Goal: Task Accomplishment & Management: Use online tool/utility

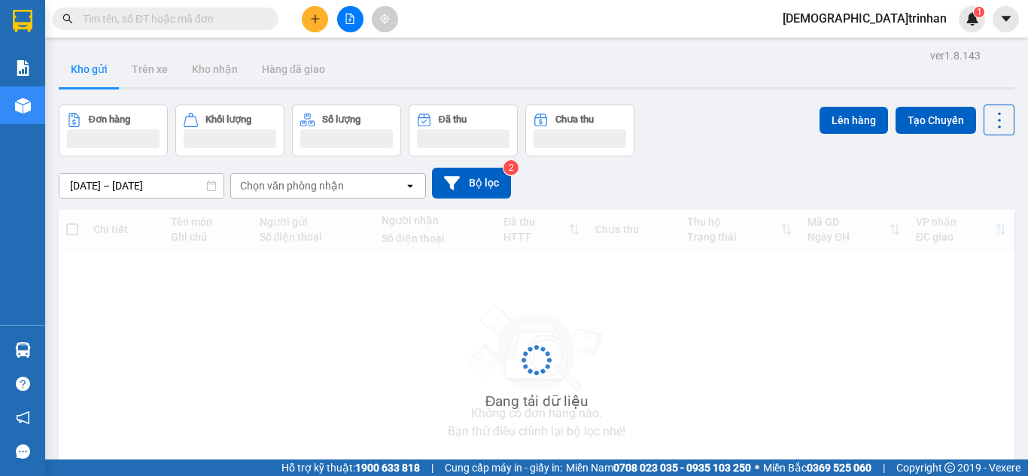
click at [349, 19] on icon "file-add" at bounding box center [350, 19] width 11 height 11
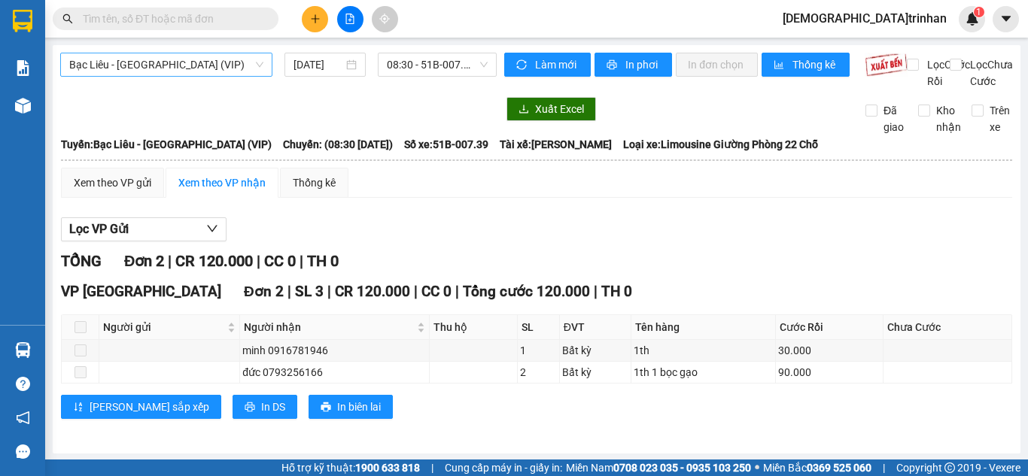
click at [178, 63] on span "Bạc Liêu - Sài Gòn (VIP)" at bounding box center [166, 64] width 194 height 23
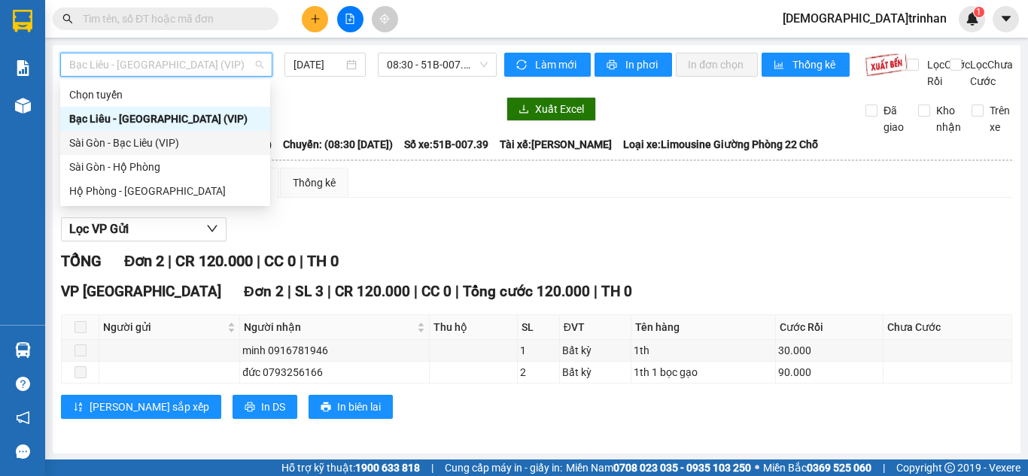
click at [141, 145] on div "Sài Gòn - Bạc Liêu (VIP)" at bounding box center [165, 143] width 192 height 17
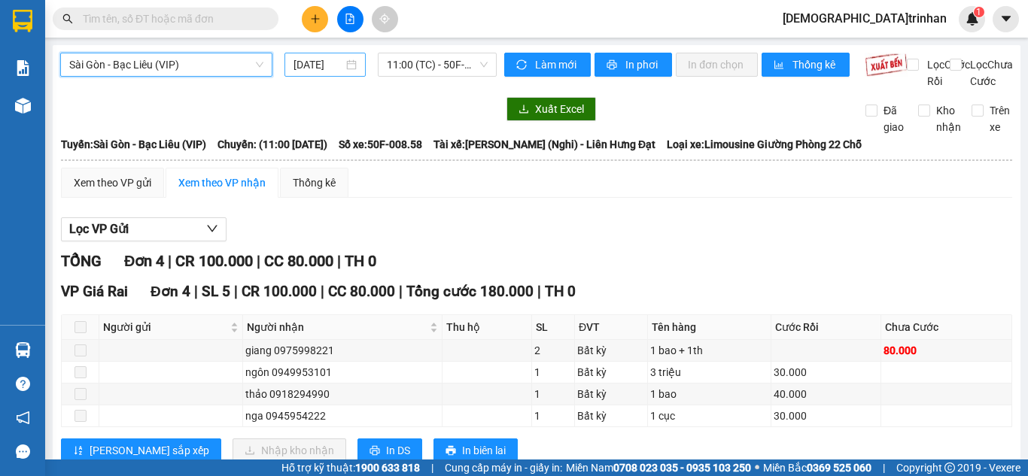
click at [306, 62] on input "14/09/2025" at bounding box center [318, 64] width 50 height 17
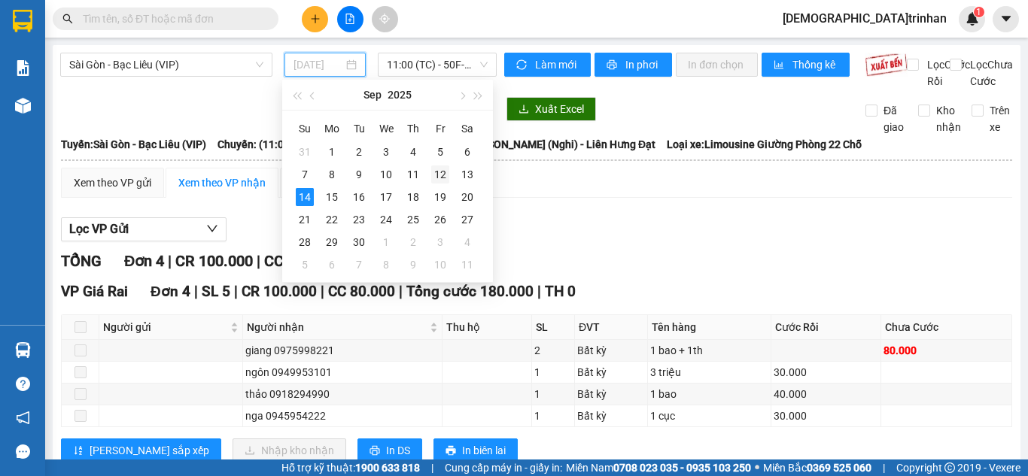
click at [445, 175] on div "12" at bounding box center [440, 175] width 18 height 18
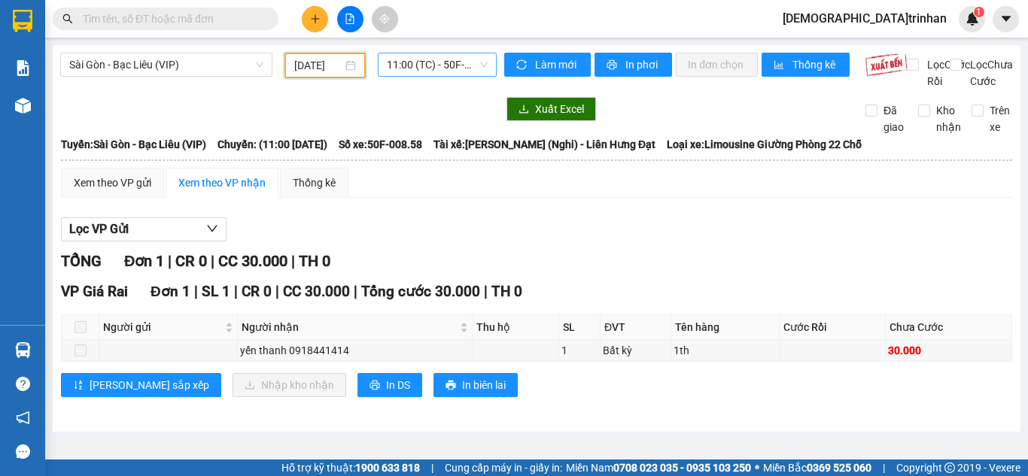
click at [417, 60] on span "11:00 (TC) - 50F-008.58" at bounding box center [437, 64] width 101 height 23
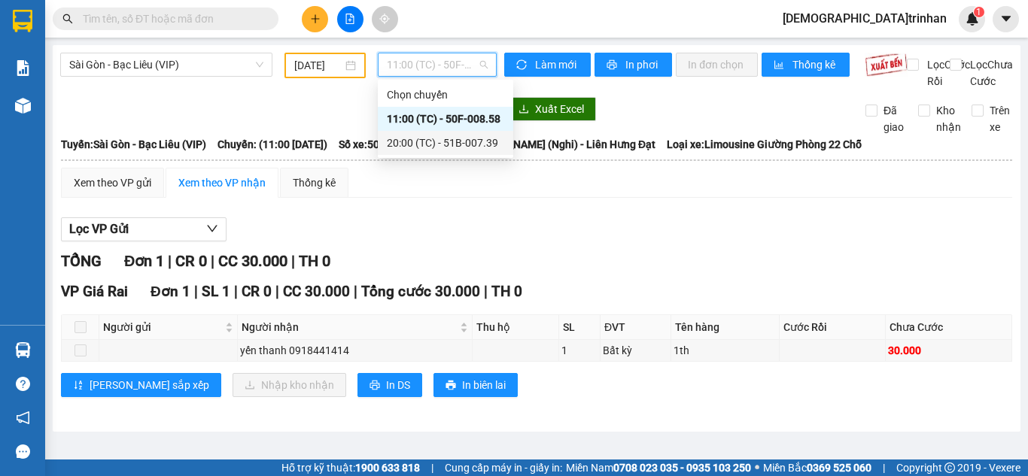
click at [426, 134] on div "20:00 (TC) - 51B-007.39" at bounding box center [445, 143] width 135 height 24
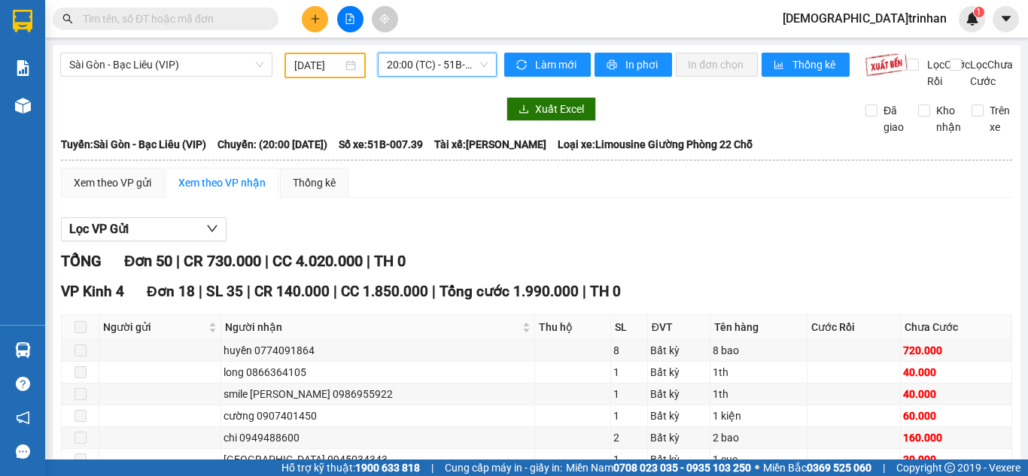
click at [341, 65] on div "12/09/2025" at bounding box center [325, 65] width 62 height 17
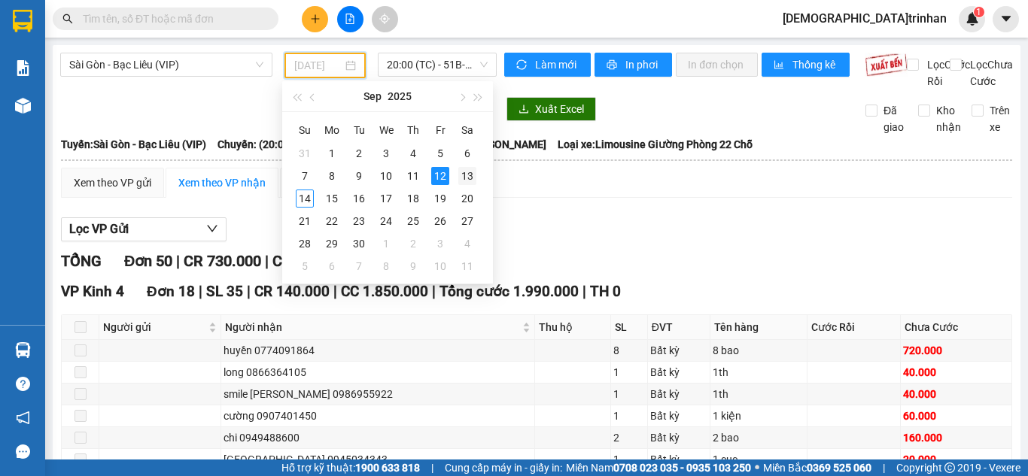
click at [463, 175] on div "13" at bounding box center [467, 176] width 18 height 18
type input "13/09/2025"
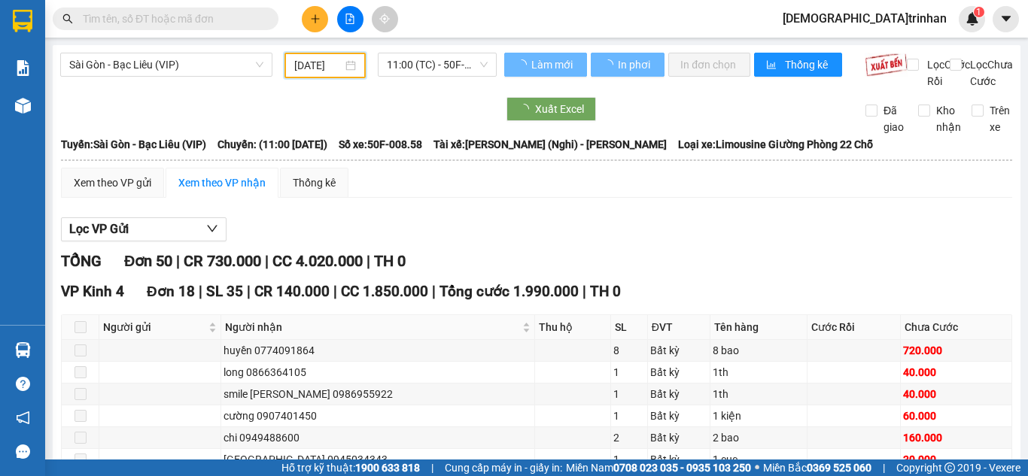
scroll to position [0, 5]
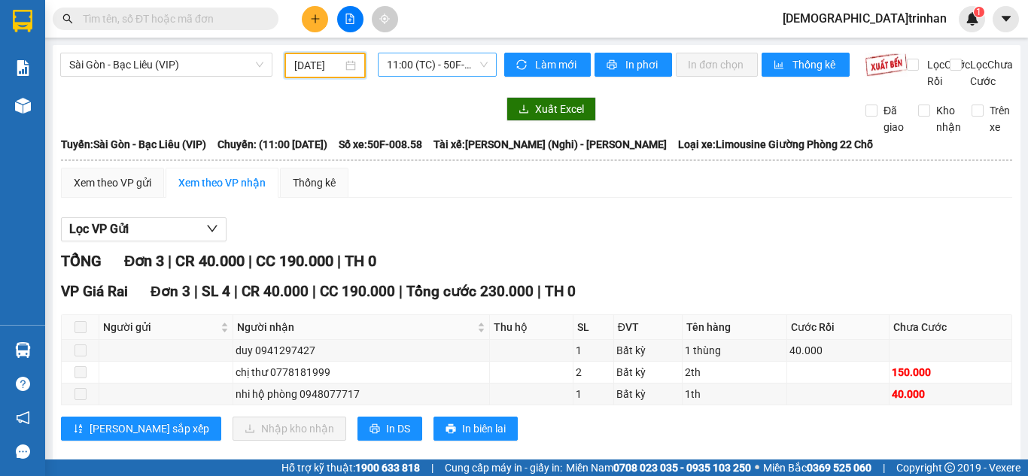
click at [432, 68] on span "11:00 (TC) - 50F-008.58" at bounding box center [437, 64] width 101 height 23
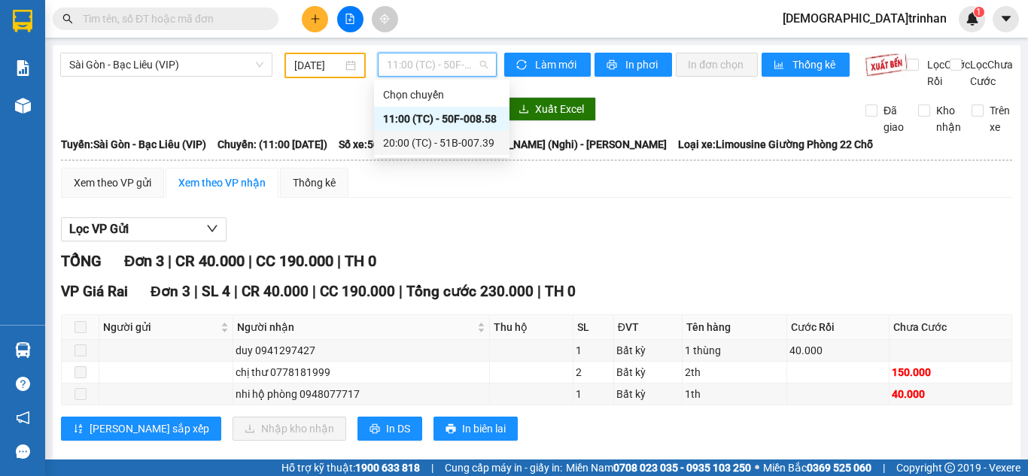
click at [409, 144] on div "20:00 (TC) - 51B-007.39" at bounding box center [441, 143] width 117 height 17
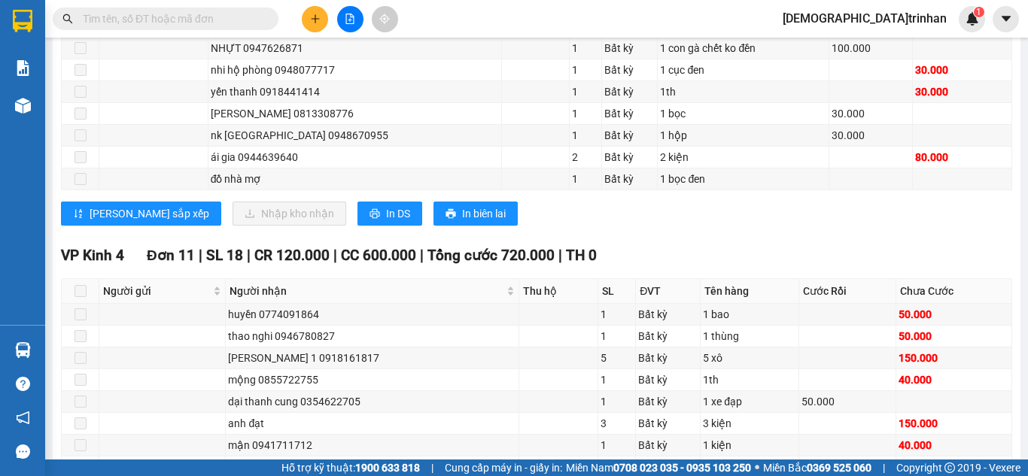
scroll to position [1505, 0]
